Goal: Task Accomplishment & Management: Manage account settings

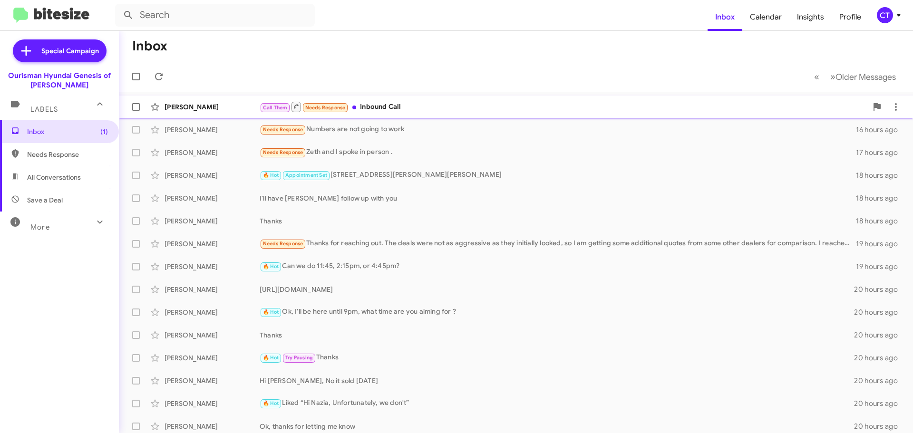
click at [384, 106] on div "Call Them Needs Response Inbound Call" at bounding box center [563, 107] width 607 height 12
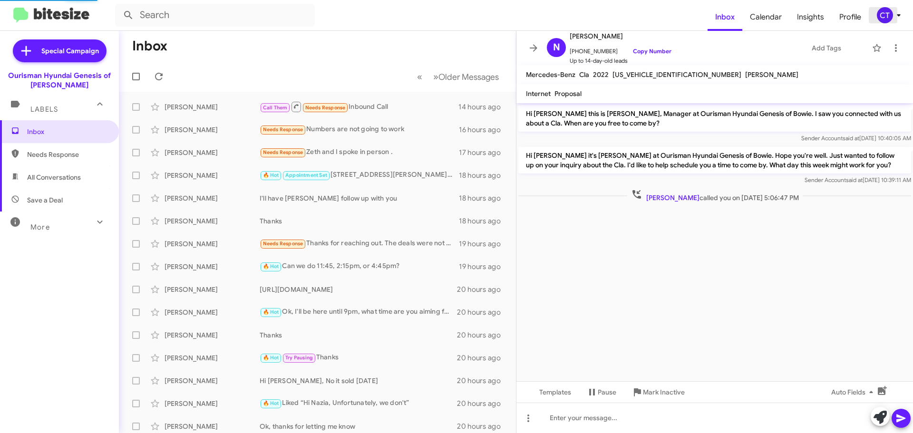
click at [878, 16] on div "CT" at bounding box center [884, 15] width 16 height 16
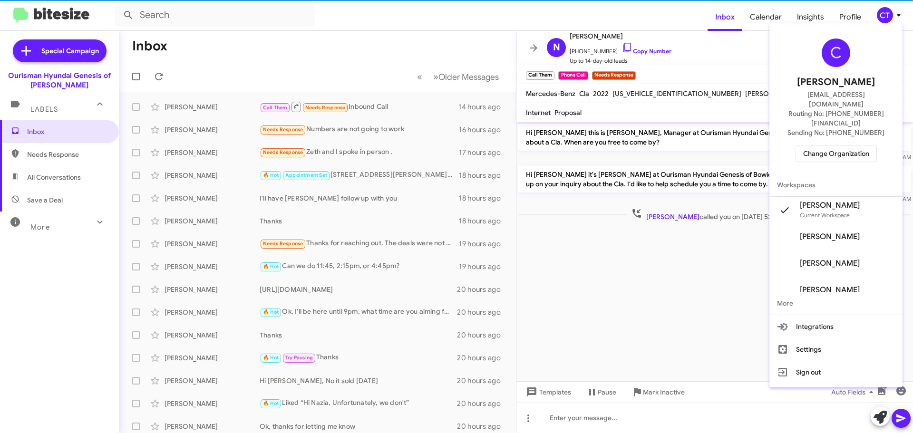
click at [855, 145] on span "Change Organization" at bounding box center [836, 153] width 66 height 16
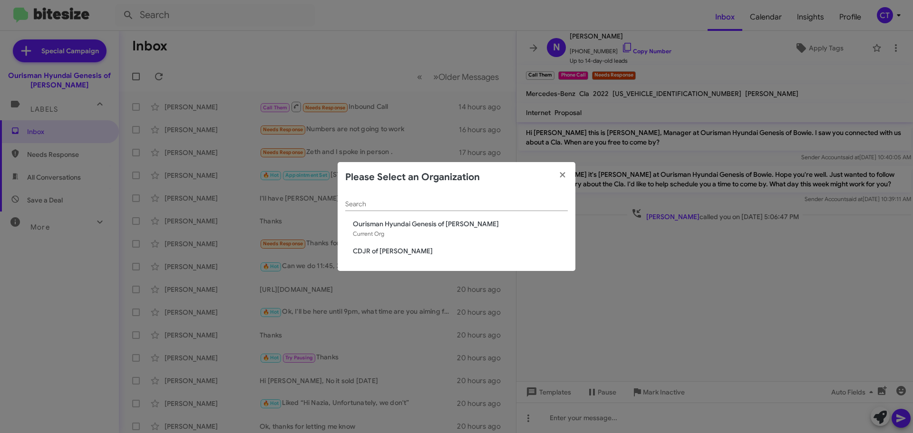
click at [388, 251] on span "CDJR of [PERSON_NAME]" at bounding box center [460, 251] width 215 height 10
